Goal: Obtain resource: Obtain resource

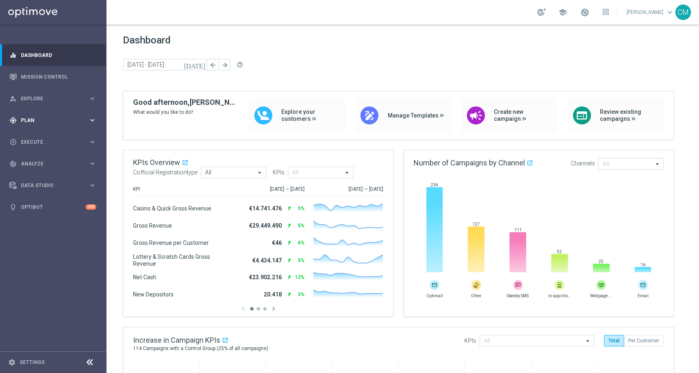
click at [45, 120] on span "Plan" at bounding box center [55, 120] width 68 height 5
click at [37, 134] on link "Target Groups" at bounding box center [53, 137] width 64 height 7
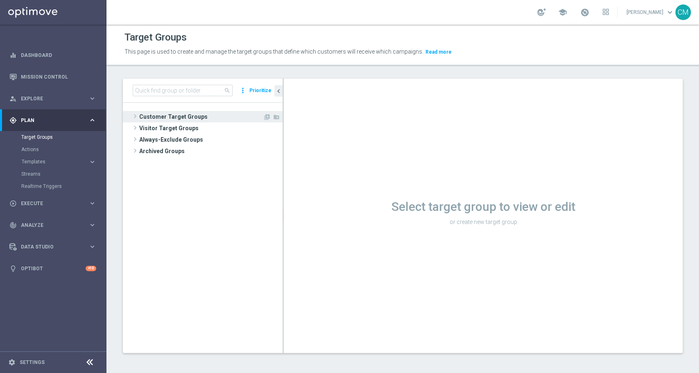
click at [186, 115] on span "Customer Target Groups" at bounding box center [201, 116] width 124 height 11
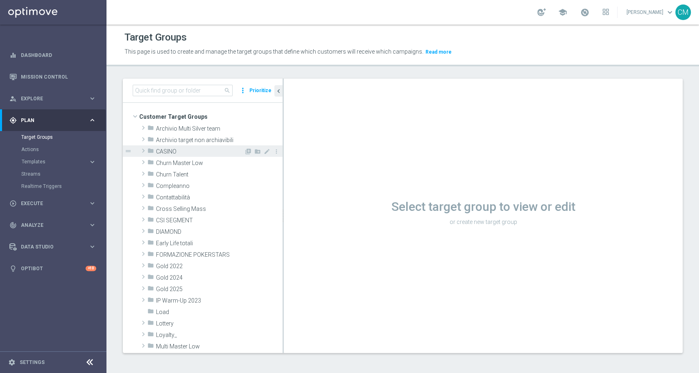
click at [175, 154] on span "CASINO" at bounding box center [200, 151] width 88 height 7
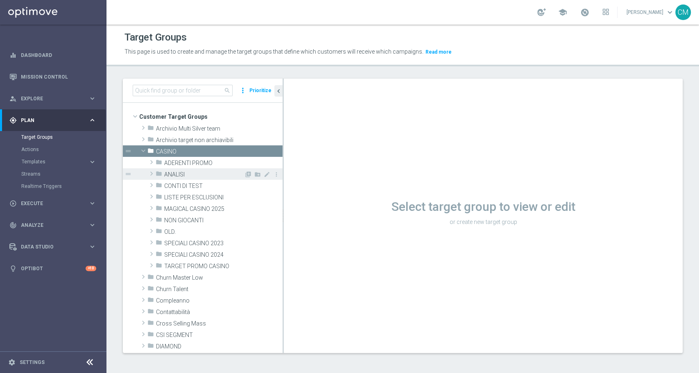
click at [179, 174] on span "ANALISI" at bounding box center [204, 174] width 80 height 7
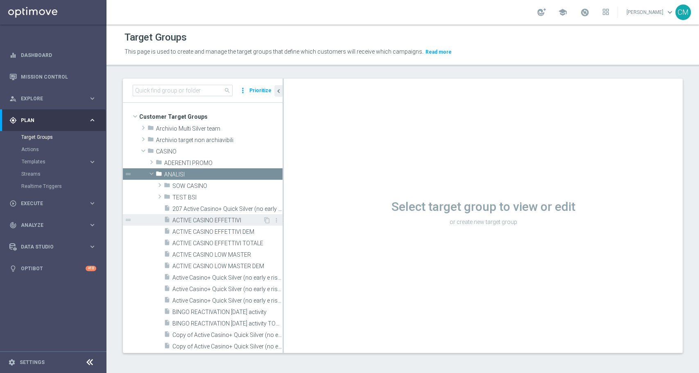
click at [193, 220] on span "ACTIVE CASINO EFFETTIVI" at bounding box center [217, 220] width 90 height 7
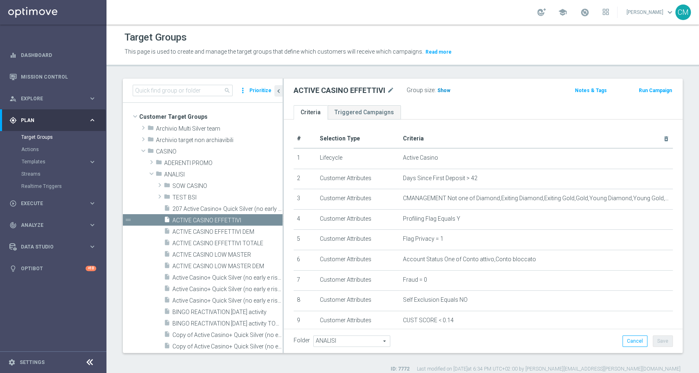
click at [438, 90] on span "Show" at bounding box center [443, 91] width 13 height 6
click at [444, 88] on span "46,903" at bounding box center [446, 92] width 17 height 8
click at [149, 303] on div "folder SOW CASINO library_add create_new_folder mode_edit more_vert drag_handle…" at bounding box center [203, 294] width 160 height 229
click at [237, 254] on span "ACTIVE CASINO LOW MASTER" at bounding box center [217, 254] width 90 height 7
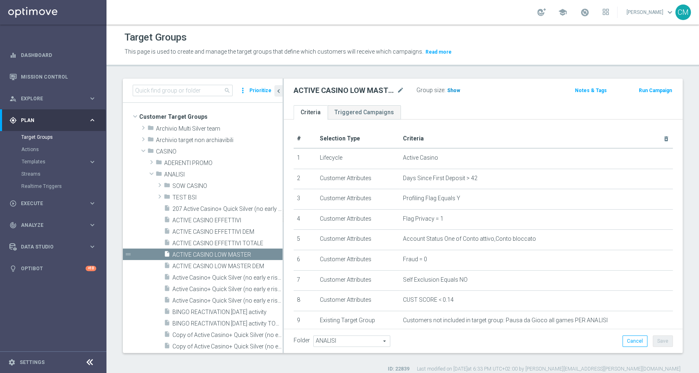
click at [452, 86] on h3 "Show" at bounding box center [453, 90] width 15 height 9
click at [455, 90] on span "15,692" at bounding box center [455, 92] width 17 height 8
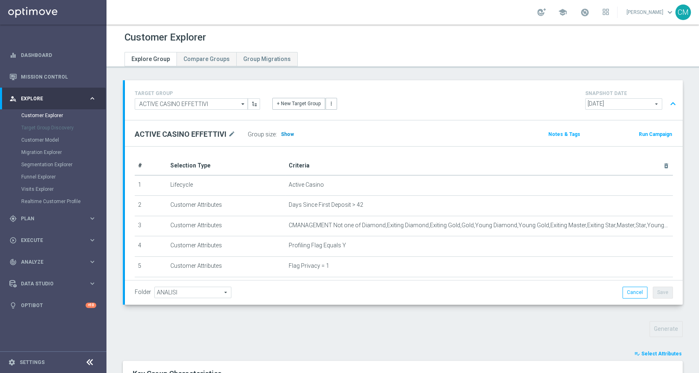
click at [290, 133] on h3 "Show" at bounding box center [287, 134] width 15 height 9
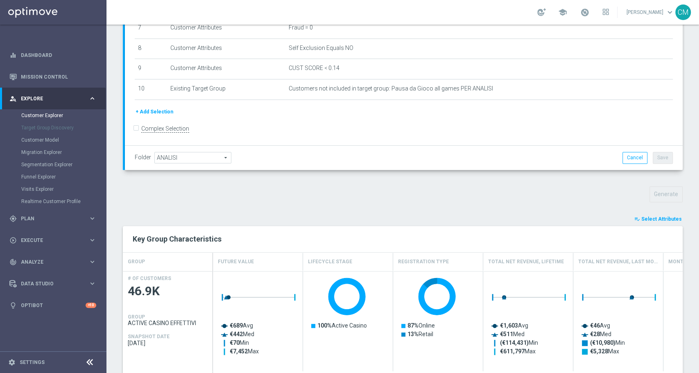
scroll to position [147, 0]
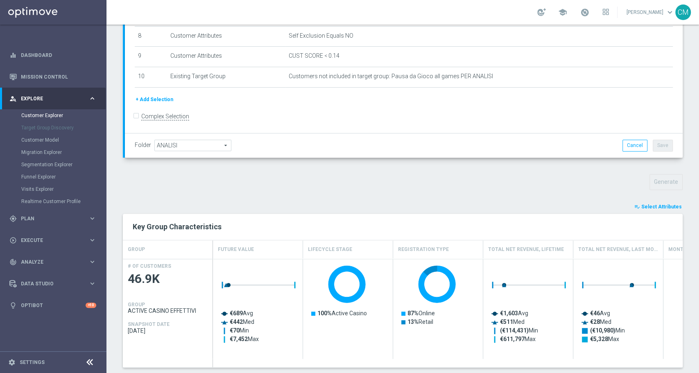
click at [657, 205] on span "Select Attributes" at bounding box center [661, 207] width 41 height 6
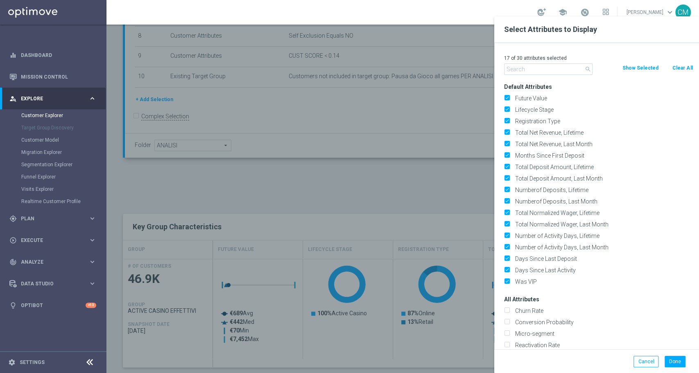
click at [685, 72] on button "Clear All" at bounding box center [682, 67] width 22 height 9
checkbox input "false"
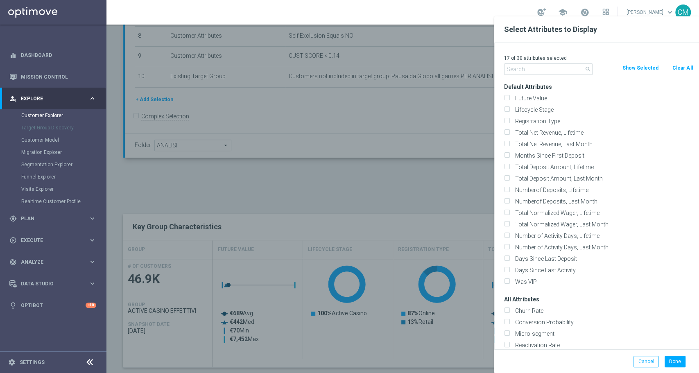
checkbox input "false"
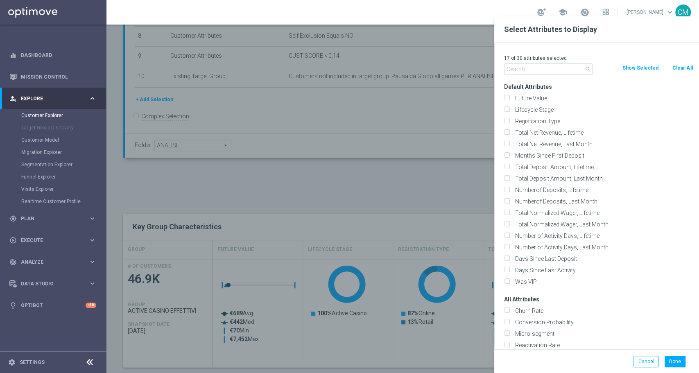
checkbox input "false"
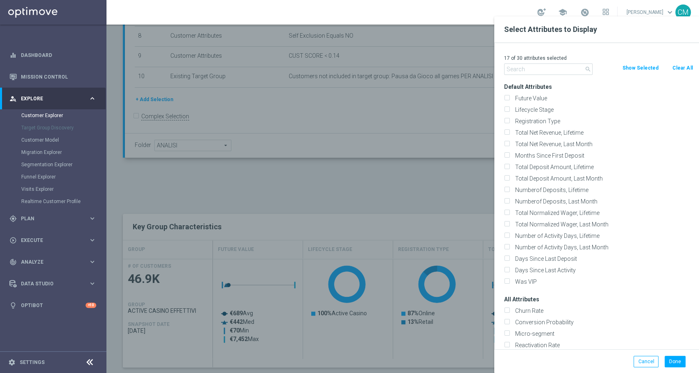
checkbox input "false"
click at [553, 68] on input "text" at bounding box center [548, 68] width 88 height 11
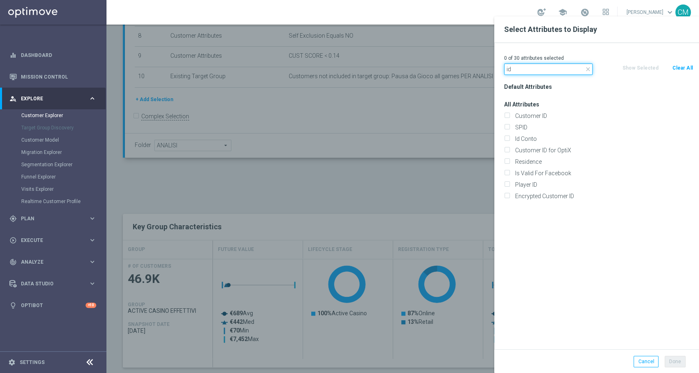
type input "id"
click at [511, 142] on div "Id Conto" at bounding box center [598, 138] width 201 height 11
click at [501, 137] on div "Id Conto" at bounding box center [598, 138] width 201 height 11
click at [507, 138] on input "Id Conto" at bounding box center [506, 139] width 5 height 5
checkbox input "true"
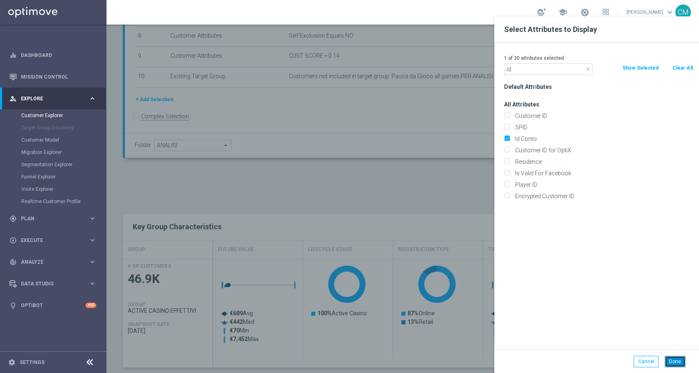
click at [673, 360] on button "Done" at bounding box center [674, 361] width 21 height 11
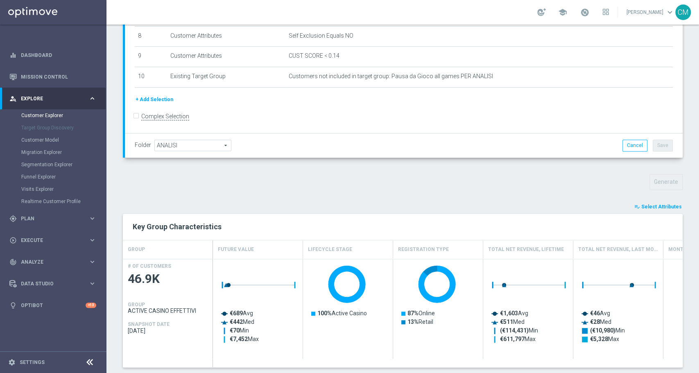
type input "Search"
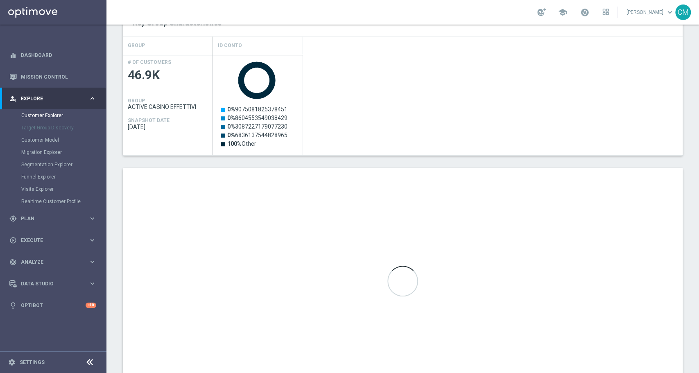
scroll to position [392, 0]
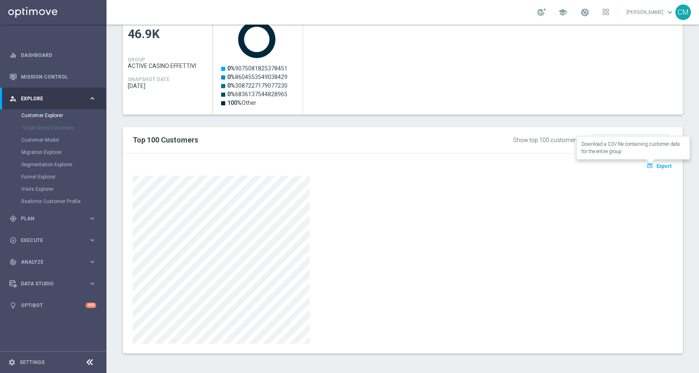
click at [656, 163] on span "Export" at bounding box center [663, 166] width 15 height 6
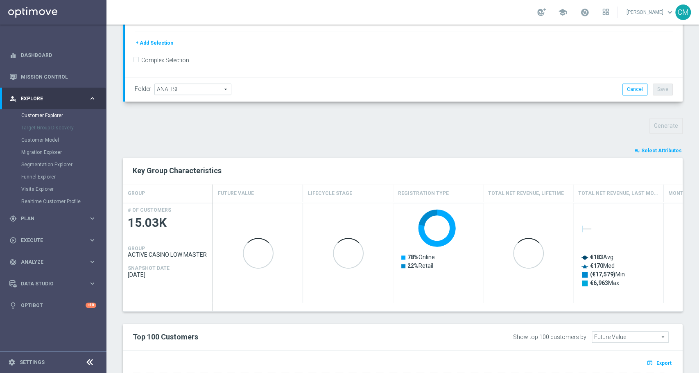
scroll to position [208, 0]
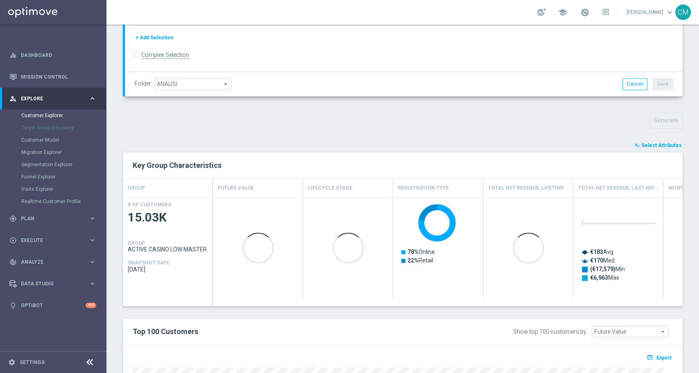
click at [666, 146] on span "Select Attributes" at bounding box center [661, 145] width 41 height 6
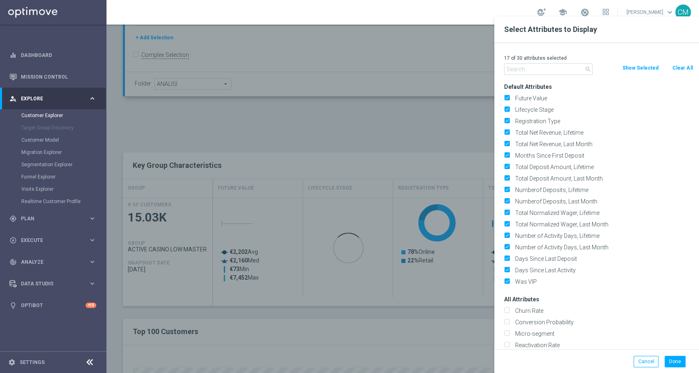
click at [675, 70] on button "Clear All" at bounding box center [682, 67] width 22 height 9
checkbox input "false"
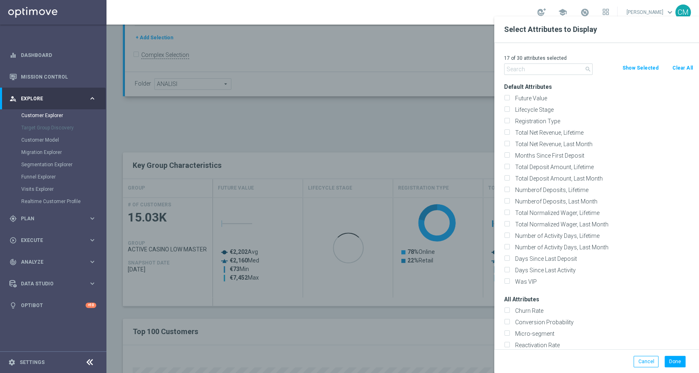
checkbox input "false"
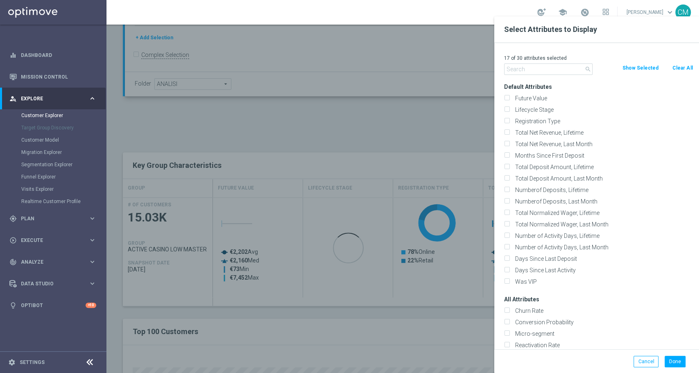
checkbox input "false"
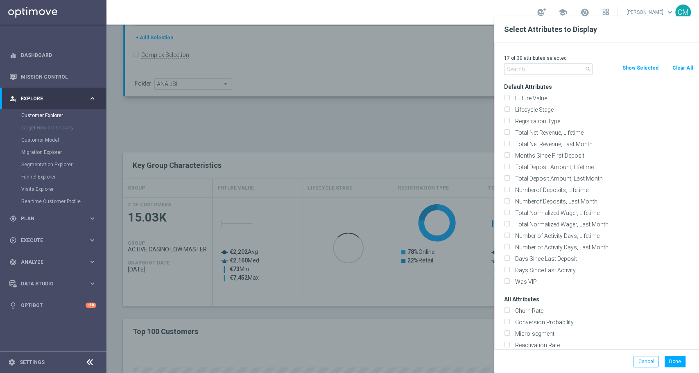
checkbox input "false"
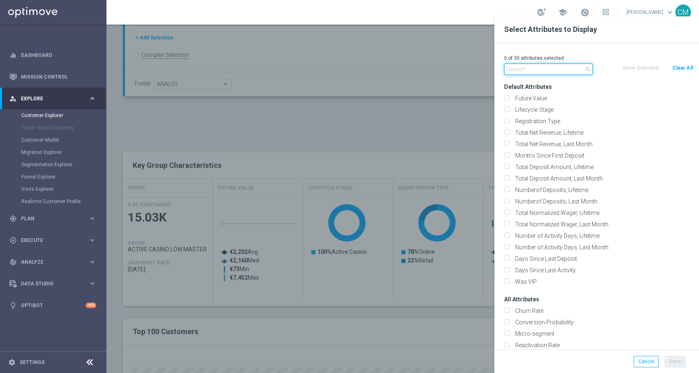
click at [560, 68] on input "text" at bounding box center [548, 68] width 88 height 11
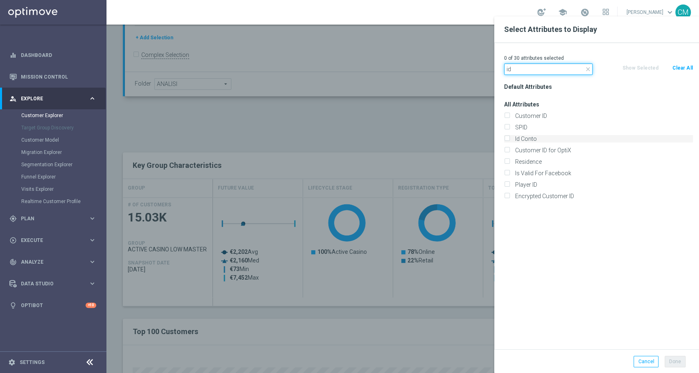
type input "id"
click at [538, 138] on label "Id Conto" at bounding box center [602, 138] width 181 height 7
click at [509, 138] on input "Id Conto" at bounding box center [506, 139] width 5 height 5
checkbox input "true"
click at [671, 361] on button "Done" at bounding box center [674, 361] width 21 height 11
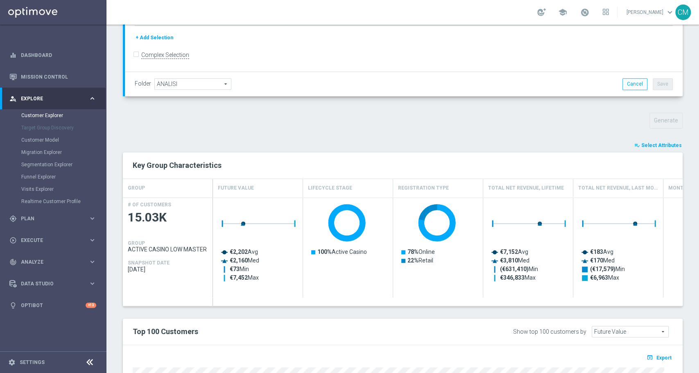
type input "Search"
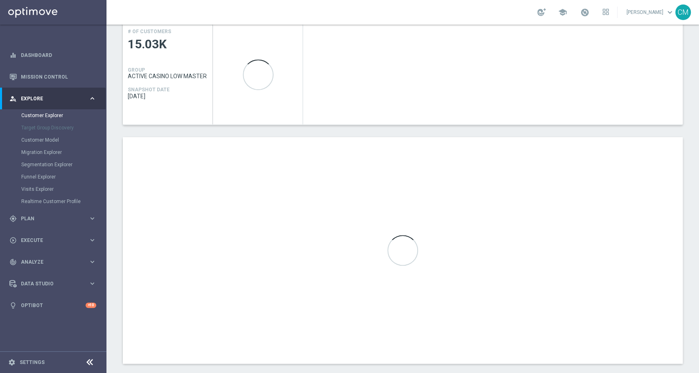
scroll to position [392, 0]
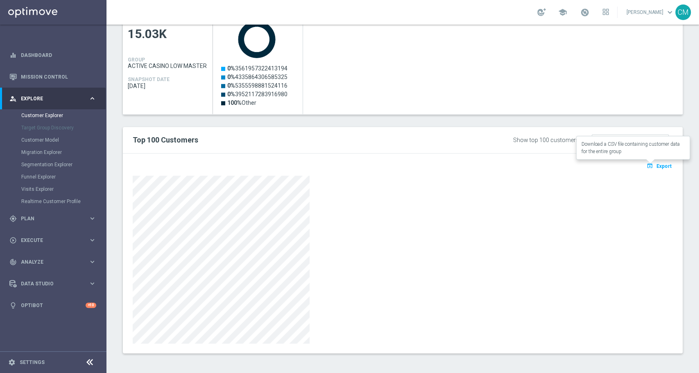
click at [646, 169] on button "open_in_browser Export" at bounding box center [658, 165] width 27 height 11
